Goal: Task Accomplishment & Management: Use online tool/utility

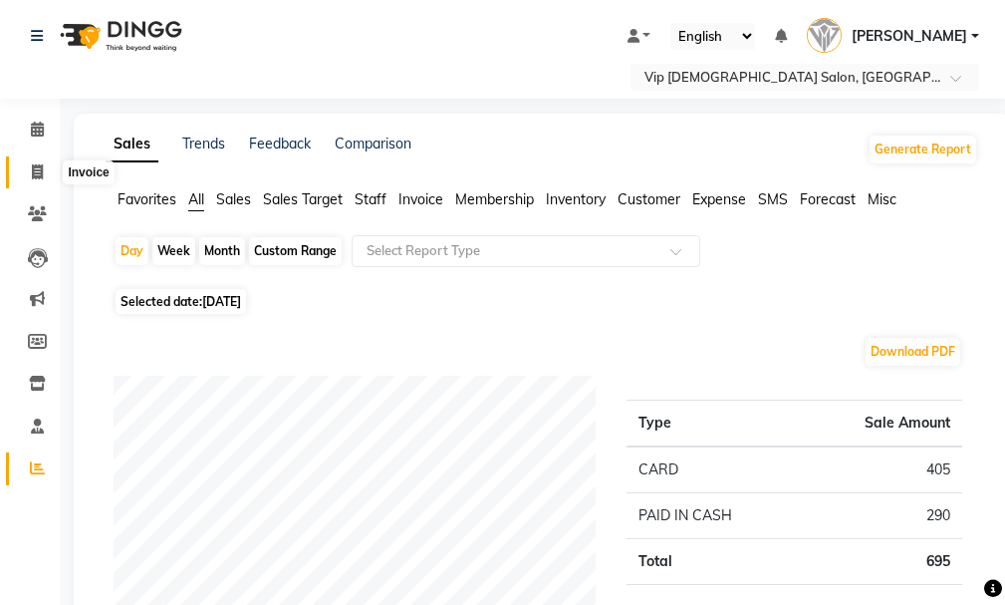
click at [37, 170] on icon at bounding box center [37, 171] width 11 height 15
select select "service"
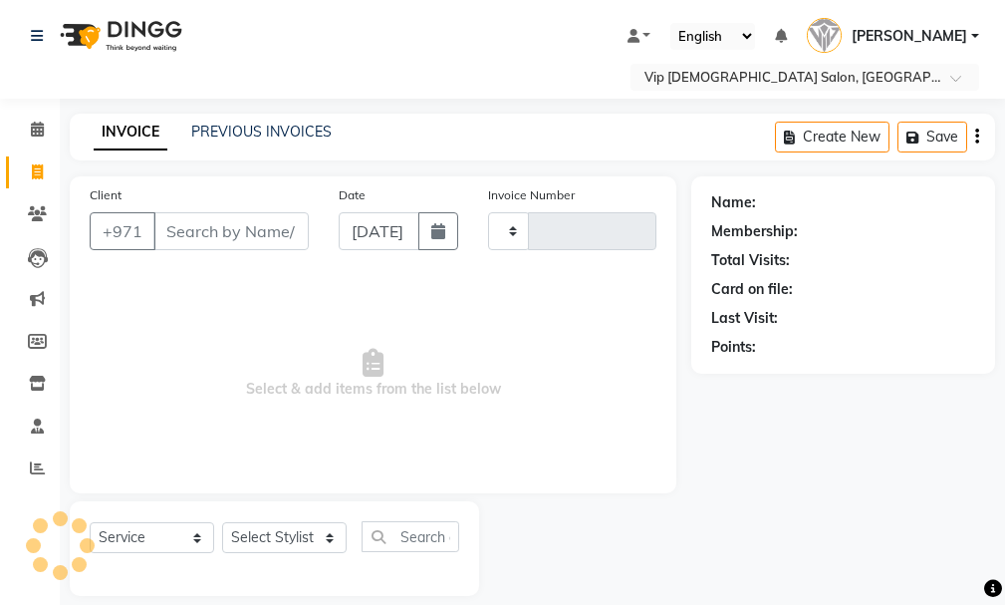
scroll to position [21, 0]
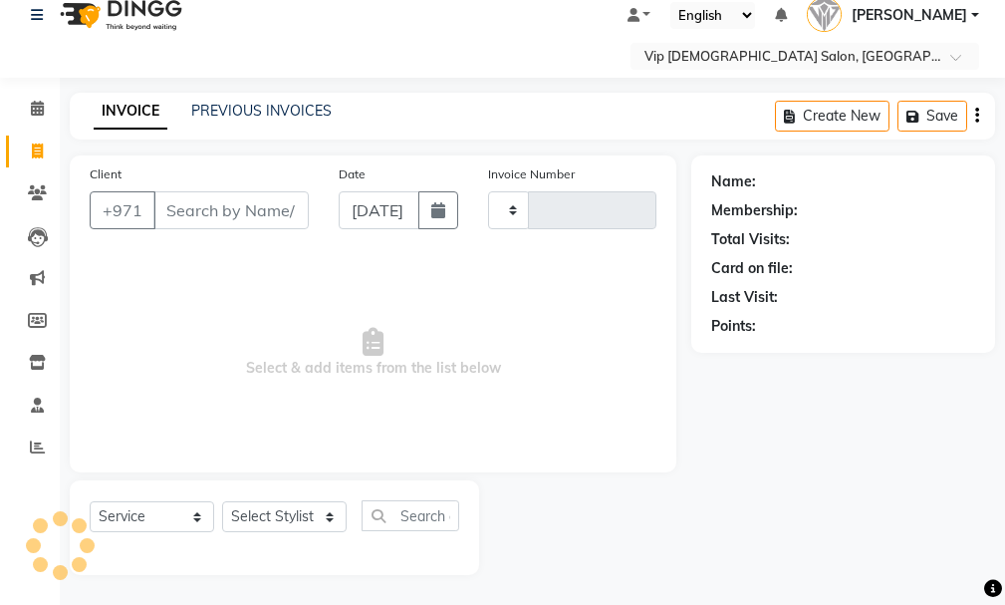
type input "1600"
select select "8415"
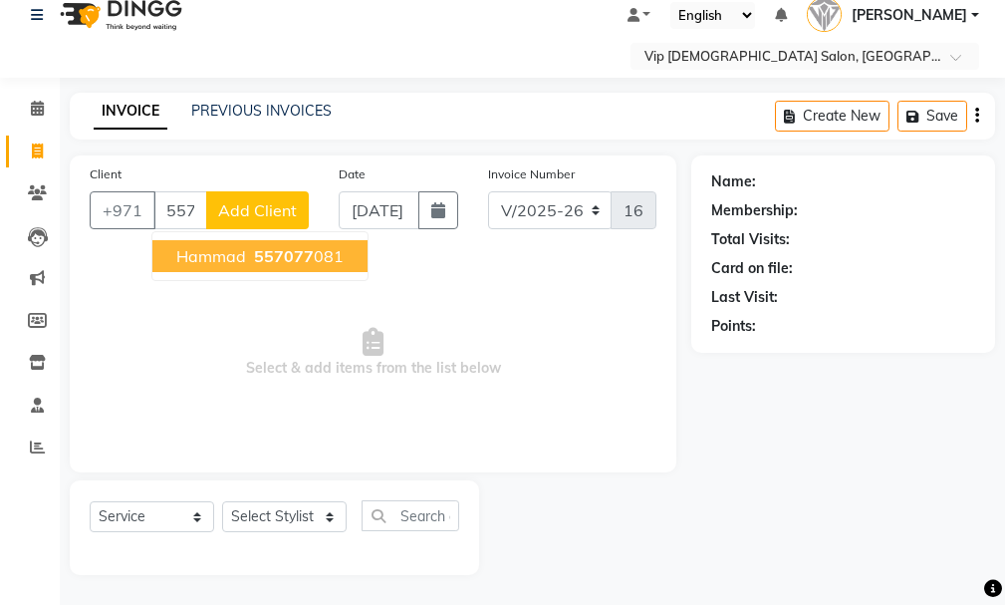
click at [230, 252] on span "Hammad" at bounding box center [211, 256] width 70 height 20
type input "557077081"
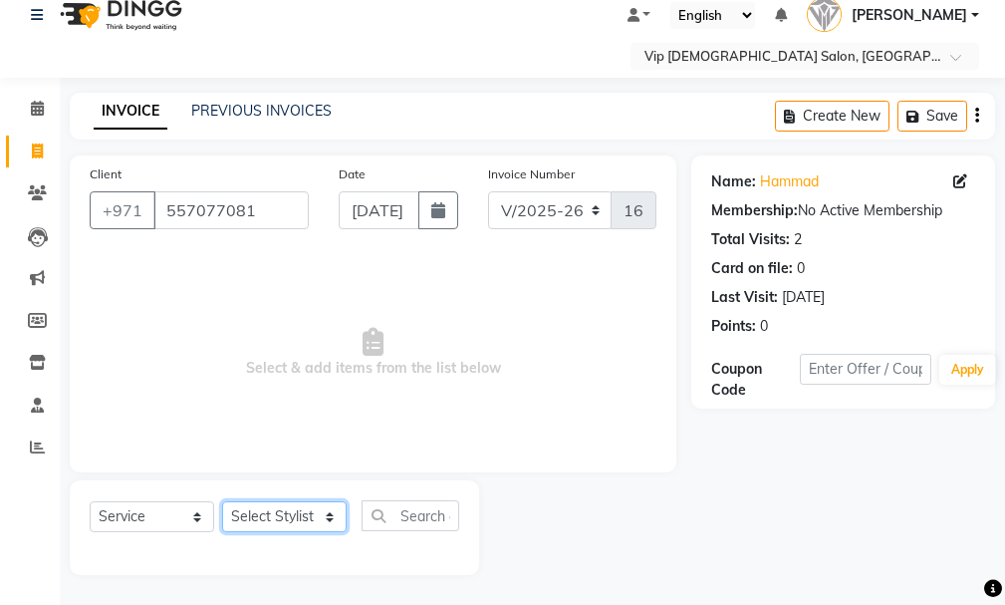
click at [282, 521] on select "Select Stylist Ali [PERSON_NAME] [PERSON_NAME] [PERSON_NAME] Lakhbizi Jairah [P…" at bounding box center [284, 516] width 125 height 31
select select "81365"
click at [222, 501] on select "Select Stylist Ali [PERSON_NAME] [PERSON_NAME] [PERSON_NAME] Lakhbizi Jairah [P…" at bounding box center [284, 516] width 125 height 31
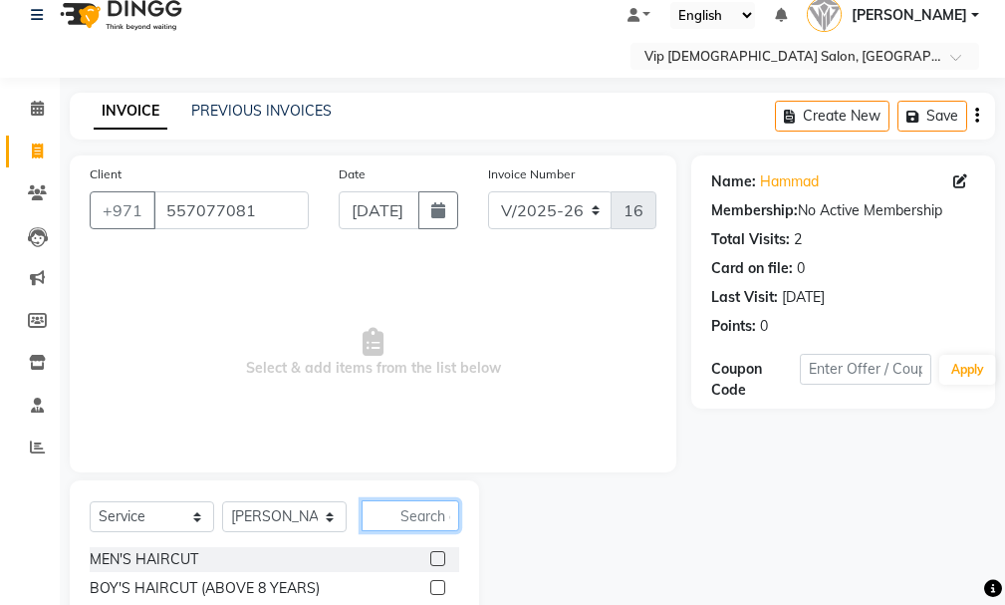
click at [426, 500] on input "text" at bounding box center [411, 515] width 98 height 31
type input "mani"
click at [441, 556] on label at bounding box center [437, 558] width 15 height 15
click at [441, 556] on input "checkbox" at bounding box center [436, 559] width 13 height 13
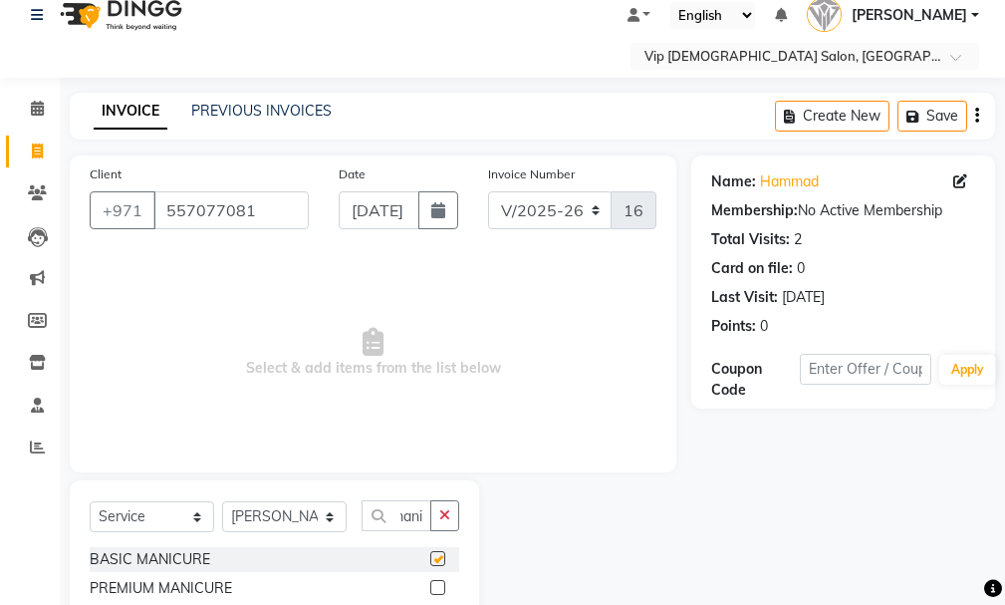
scroll to position [0, 0]
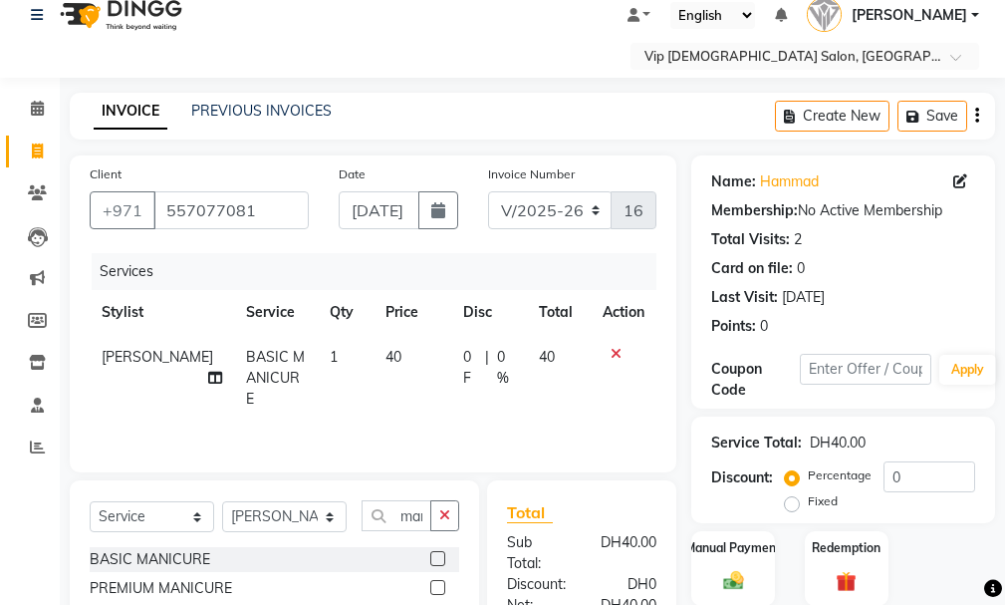
checkbox input "false"
click at [378, 359] on td "40" at bounding box center [413, 378] width 78 height 87
select select "81365"
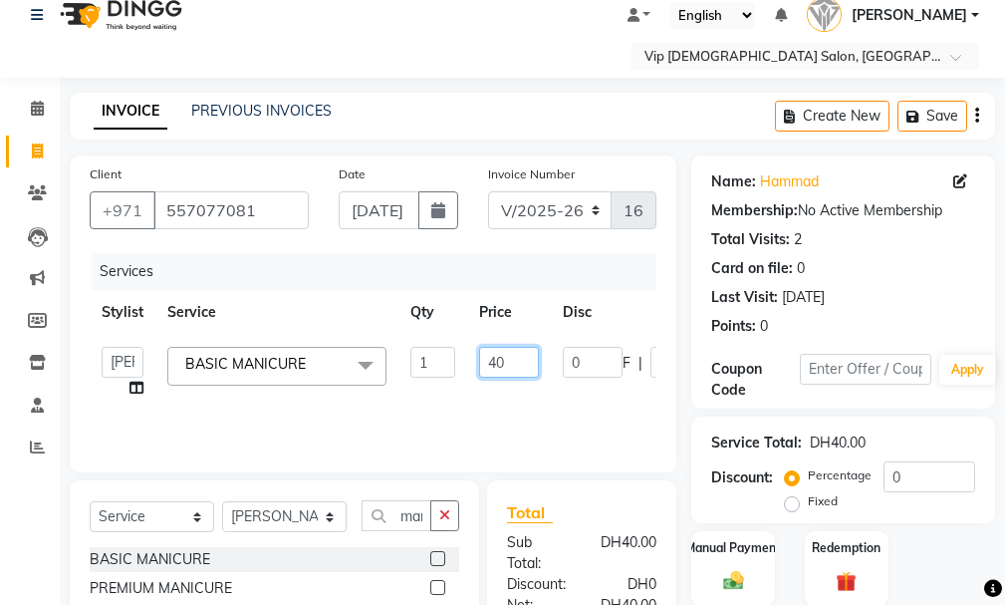
click at [516, 359] on input "40" at bounding box center [509, 362] width 60 height 31
type input "45"
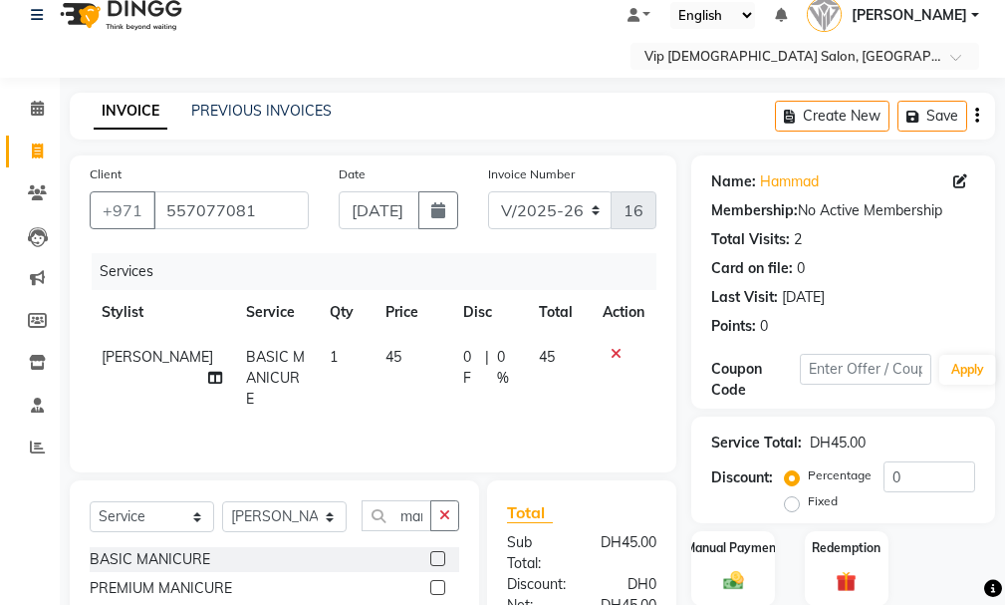
click at [552, 426] on div "Services Stylist Service Qty Price Disc Total Action [PERSON_NAME] BASIC MANICU…" at bounding box center [373, 352] width 567 height 199
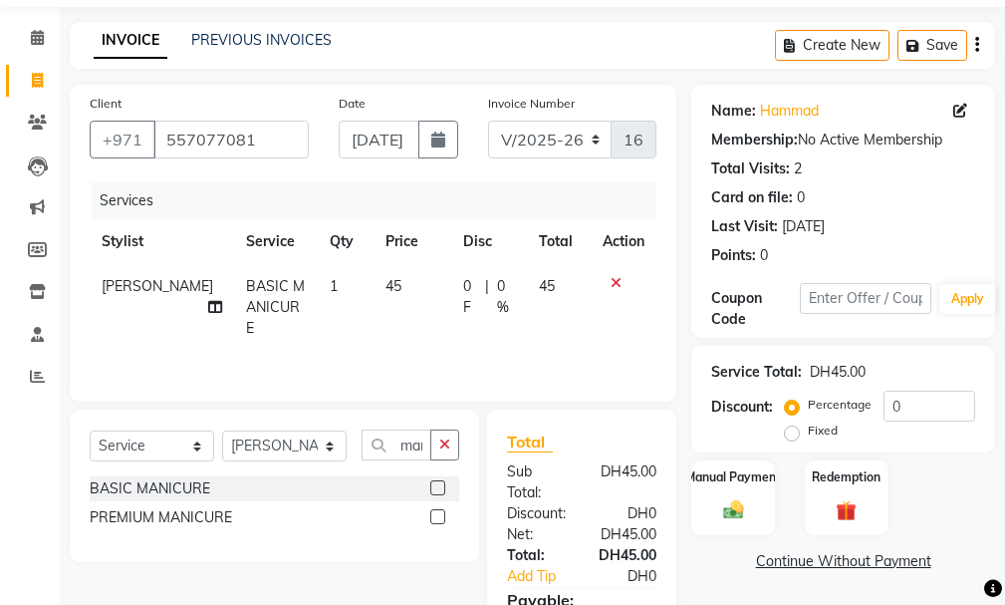
scroll to position [243, 0]
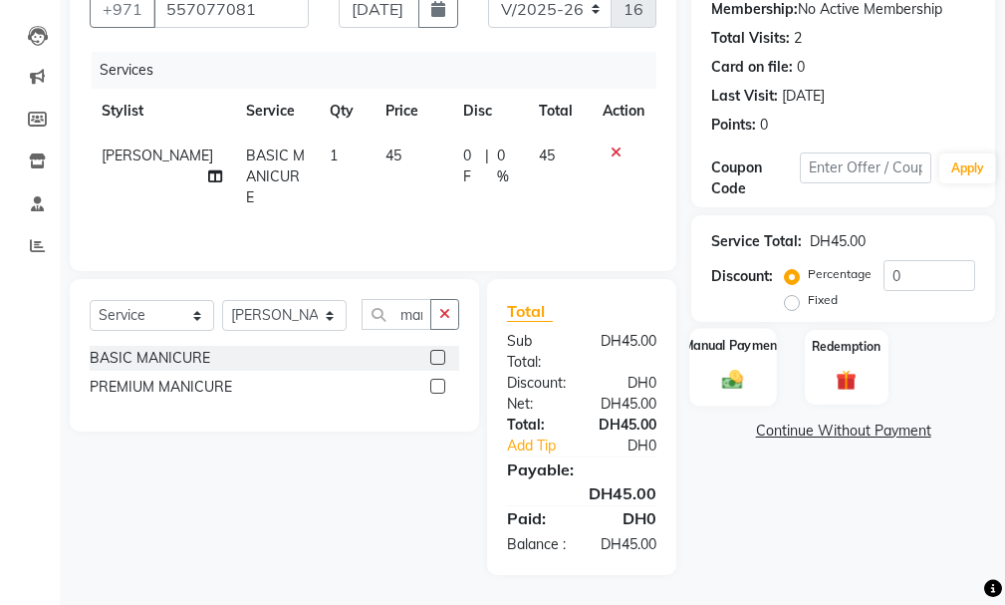
click at [723, 368] on img at bounding box center [733, 380] width 34 height 24
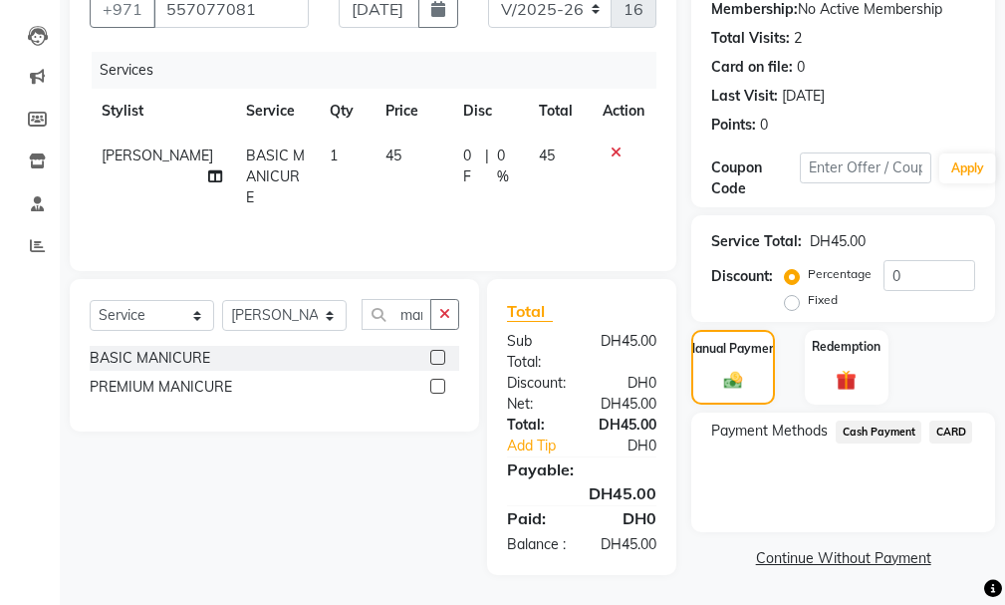
click at [880, 420] on span "Cash Payment" at bounding box center [879, 431] width 86 height 23
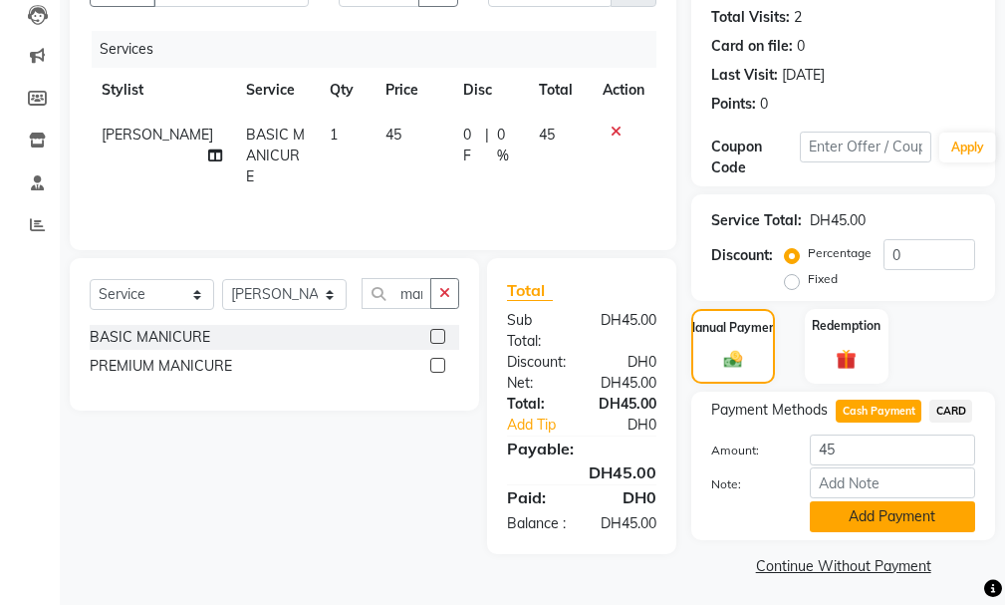
click at [864, 520] on button "Add Payment" at bounding box center [892, 516] width 165 height 31
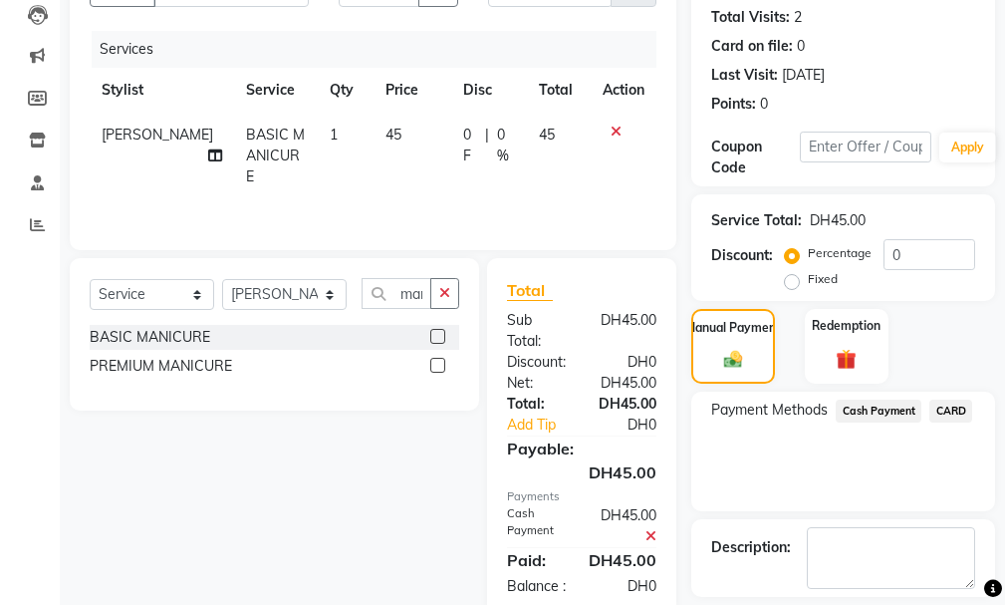
scroll to position [333, 0]
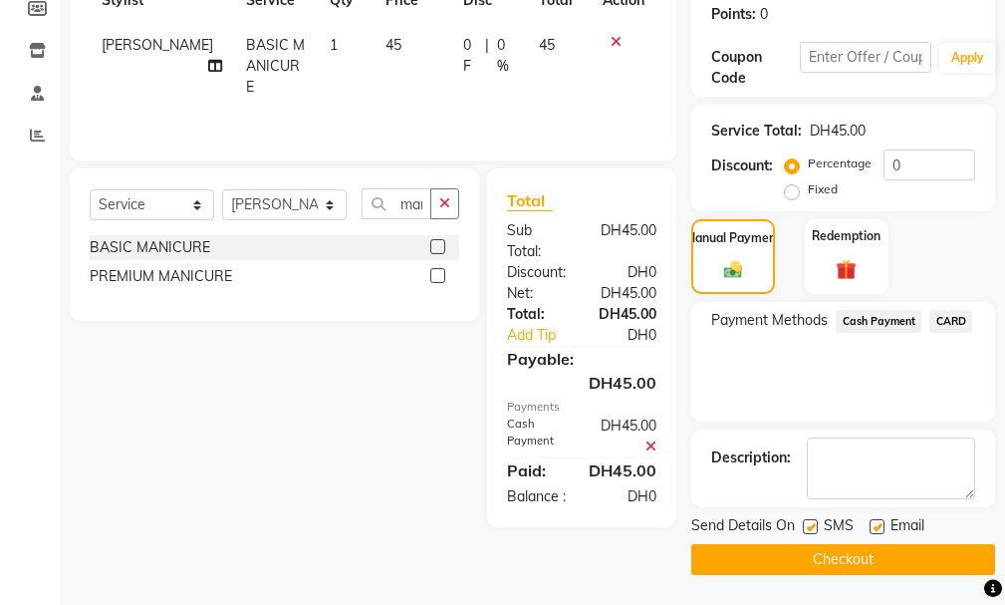
click at [878, 550] on button "Checkout" at bounding box center [843, 559] width 304 height 31
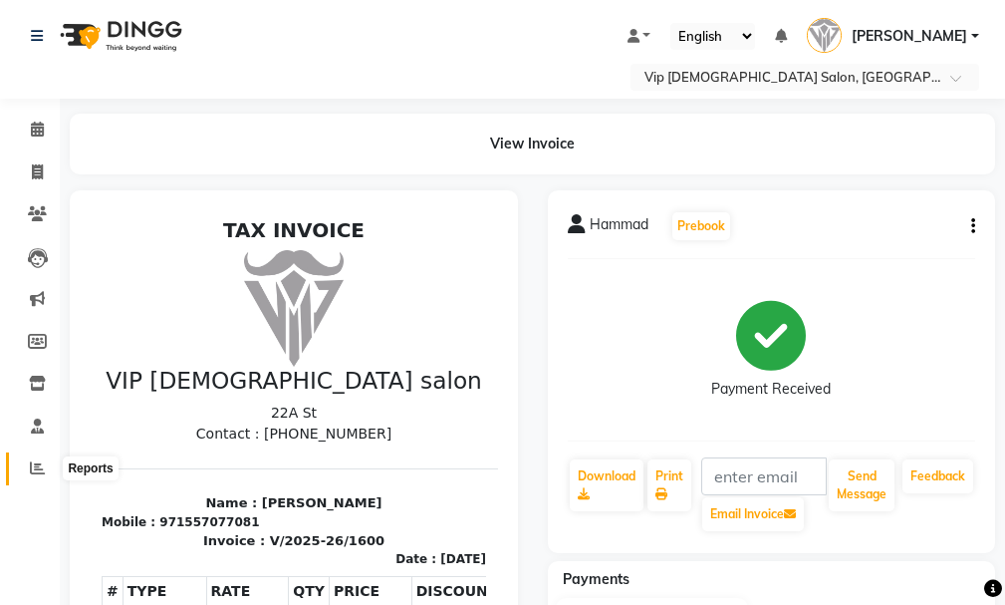
click at [39, 468] on icon at bounding box center [37, 467] width 15 height 15
